Goal: Navigation & Orientation: Find specific page/section

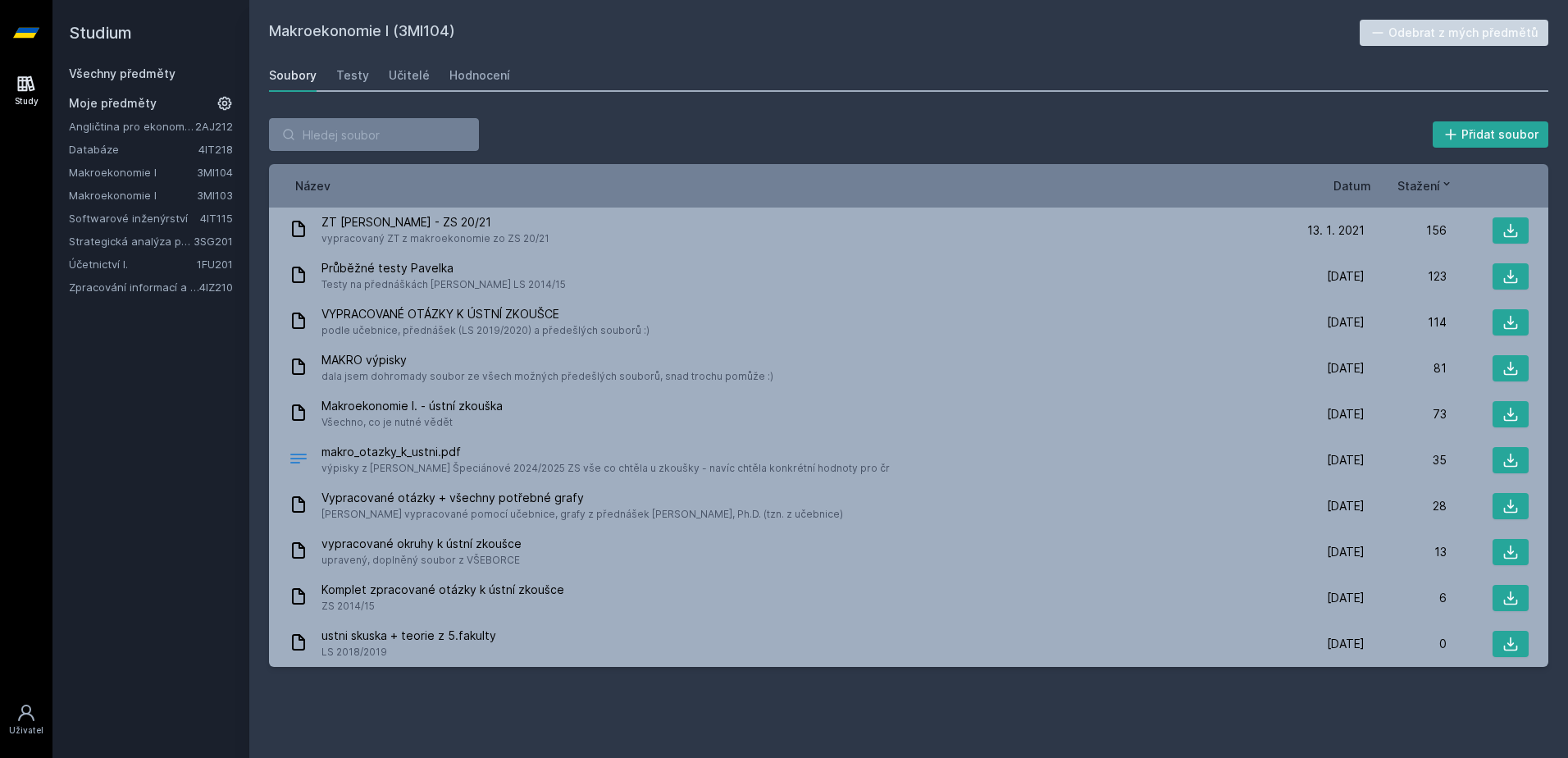
click at [125, 244] on link "Strategická analýza pro informatiky a statistiky" at bounding box center [132, 240] width 125 height 16
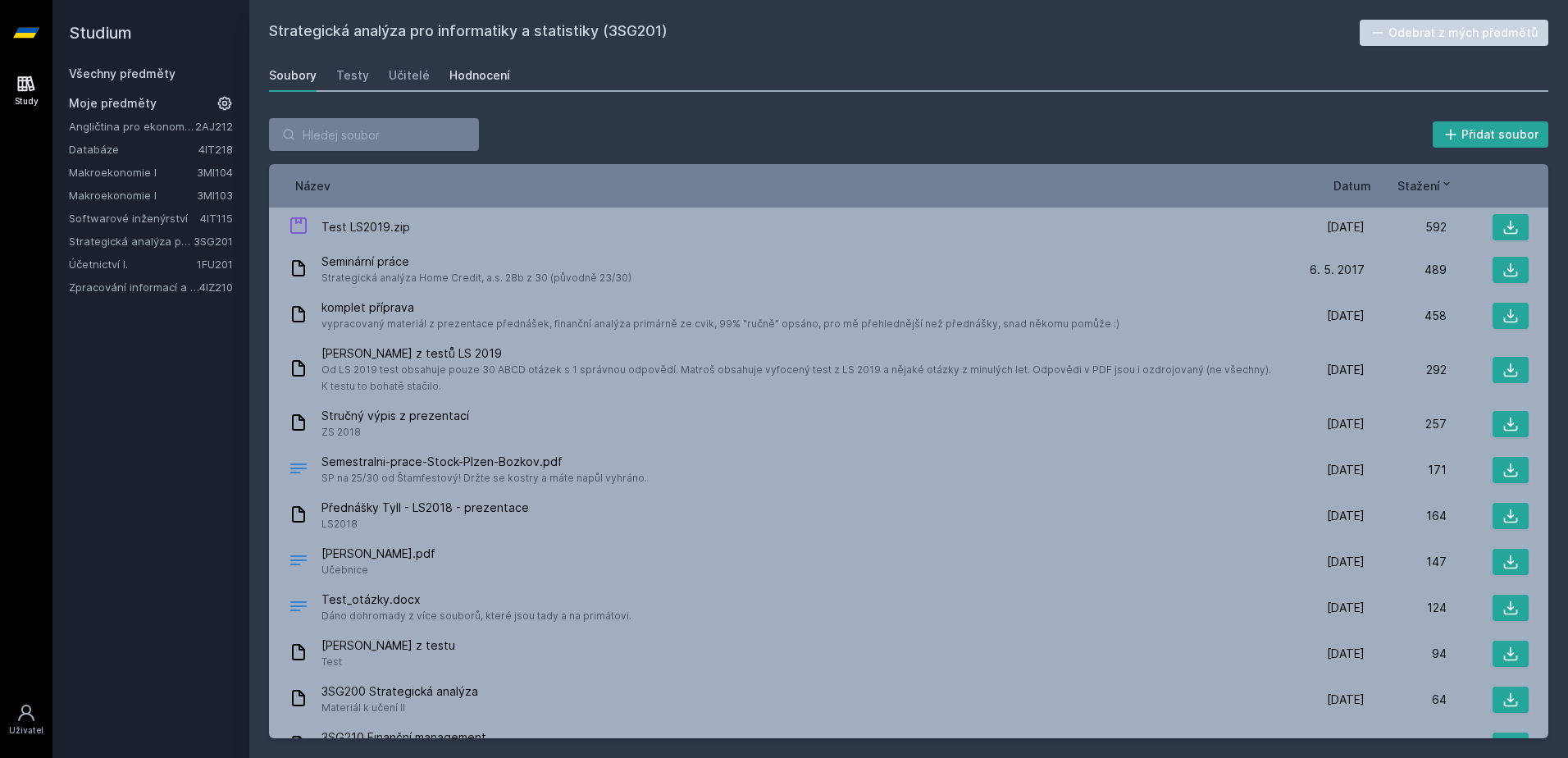
click at [453, 68] on div "Hodnocení" at bounding box center [480, 75] width 61 height 16
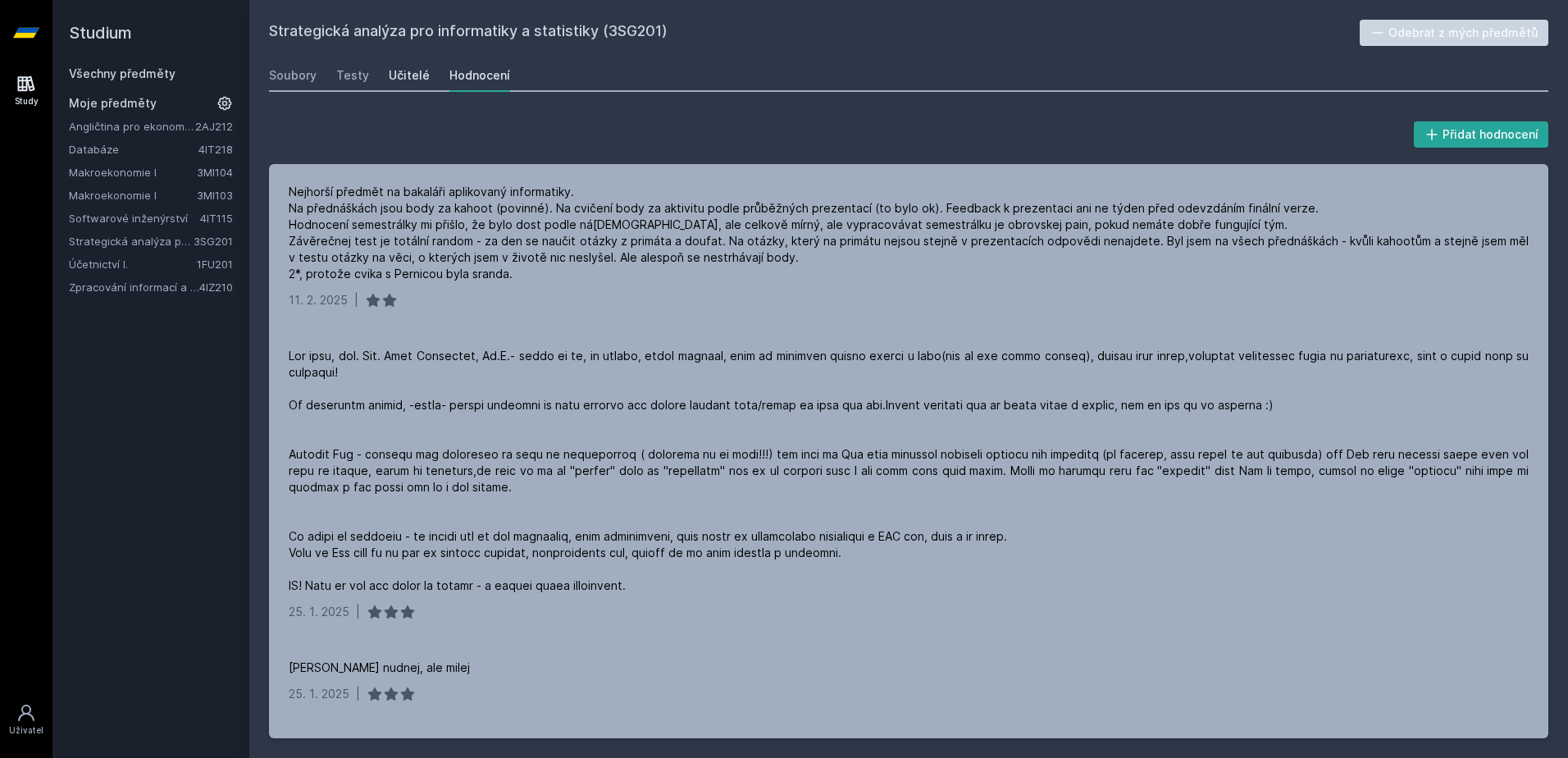
click at [413, 78] on div "Učitelé" at bounding box center [409, 75] width 41 height 16
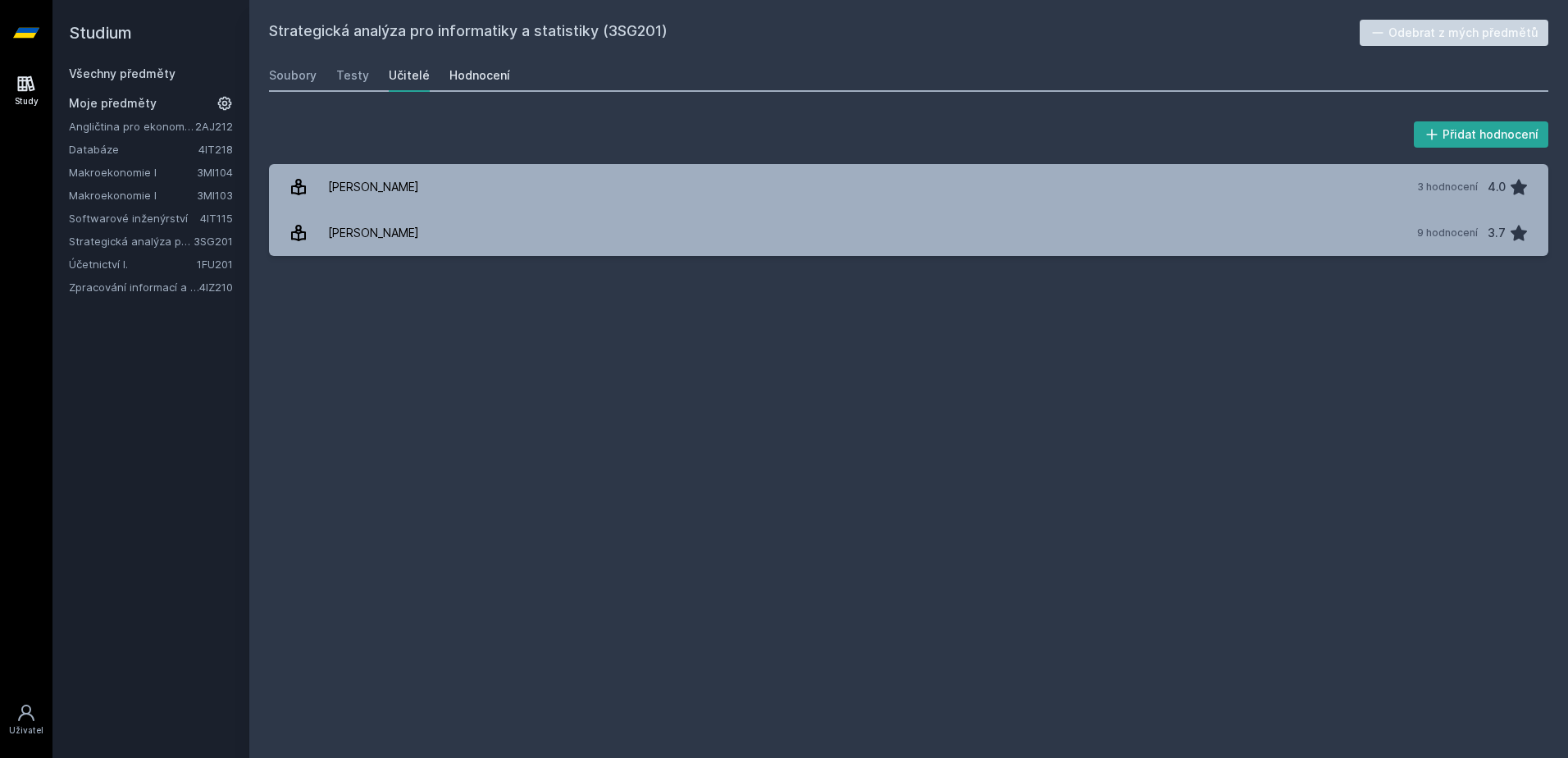
click at [467, 86] on link "Hodnocení" at bounding box center [480, 75] width 61 height 33
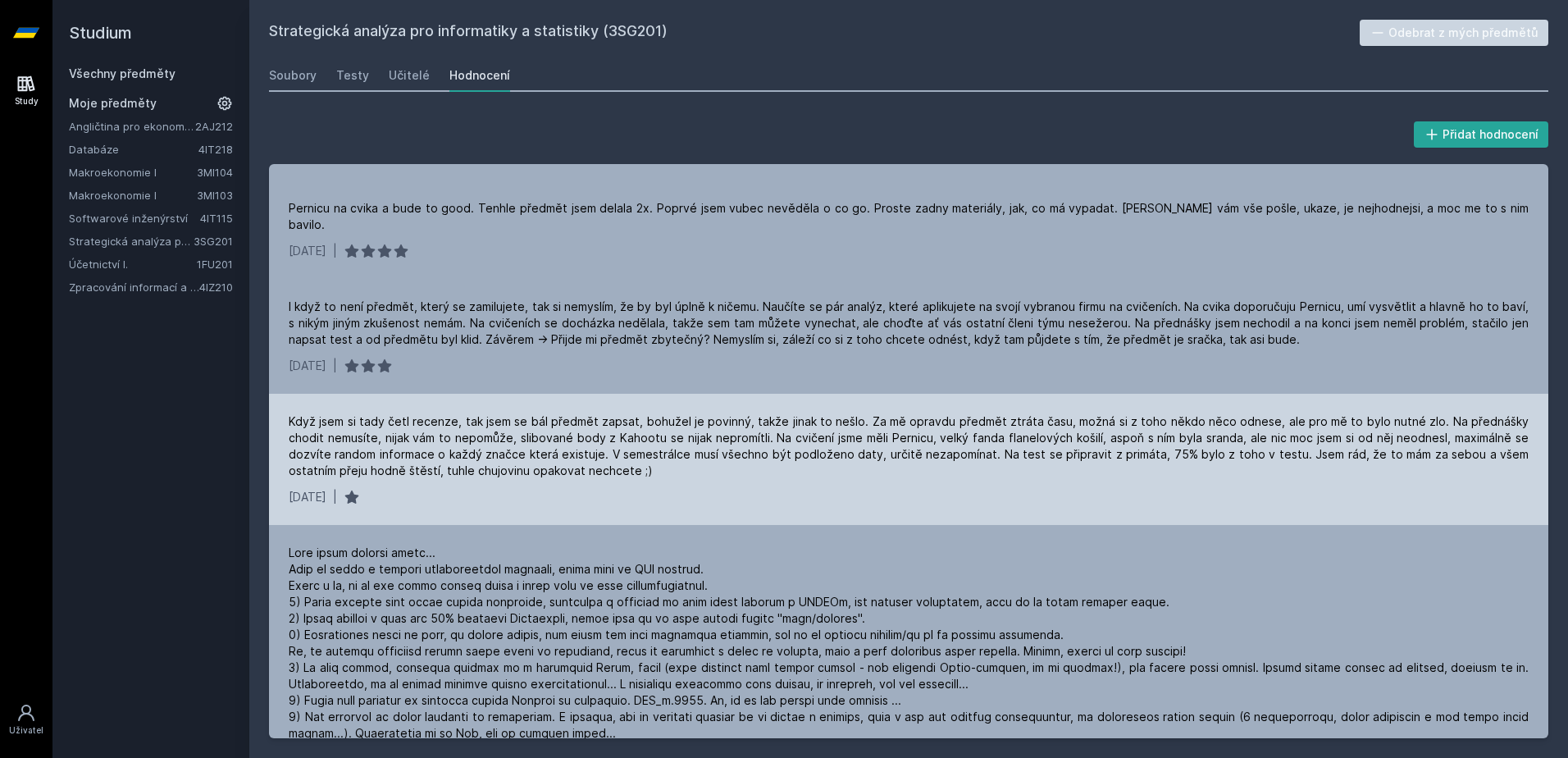
scroll to position [739, 0]
